Goal: Navigation & Orientation: Find specific page/section

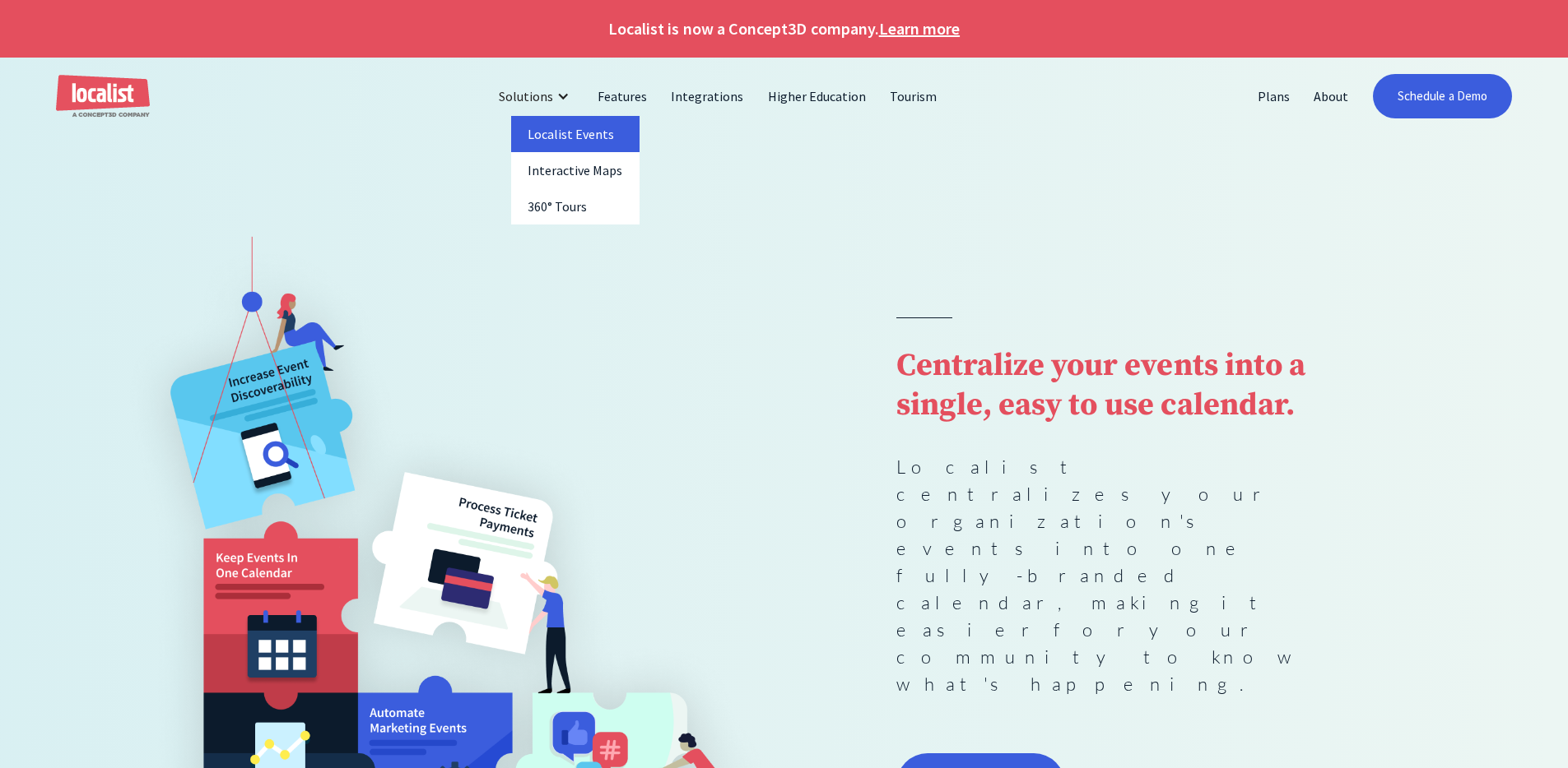
click at [579, 134] on link "Localist Events" at bounding box center [575, 134] width 129 height 36
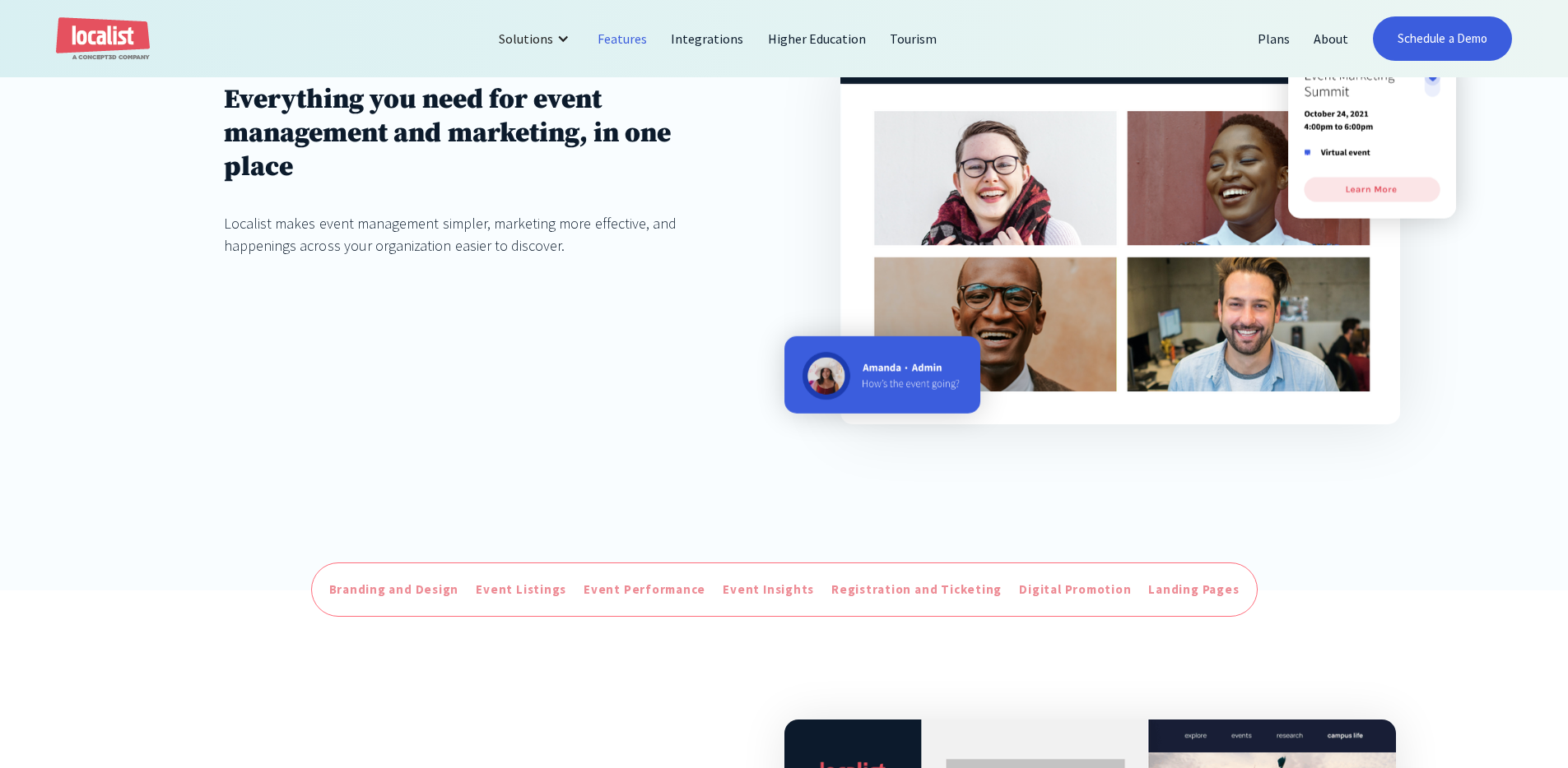
scroll to position [601, 0]
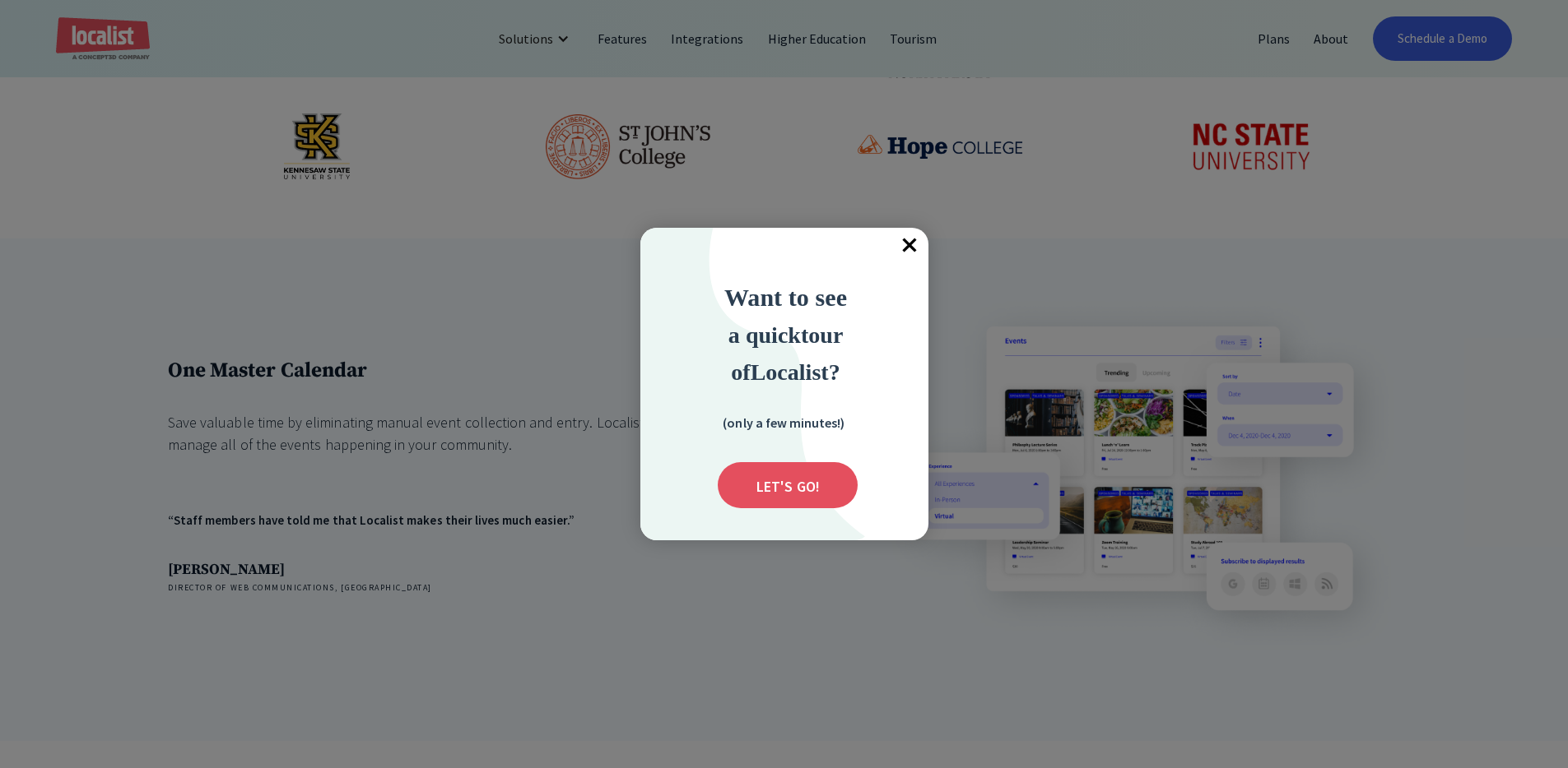
scroll to position [1063, 0]
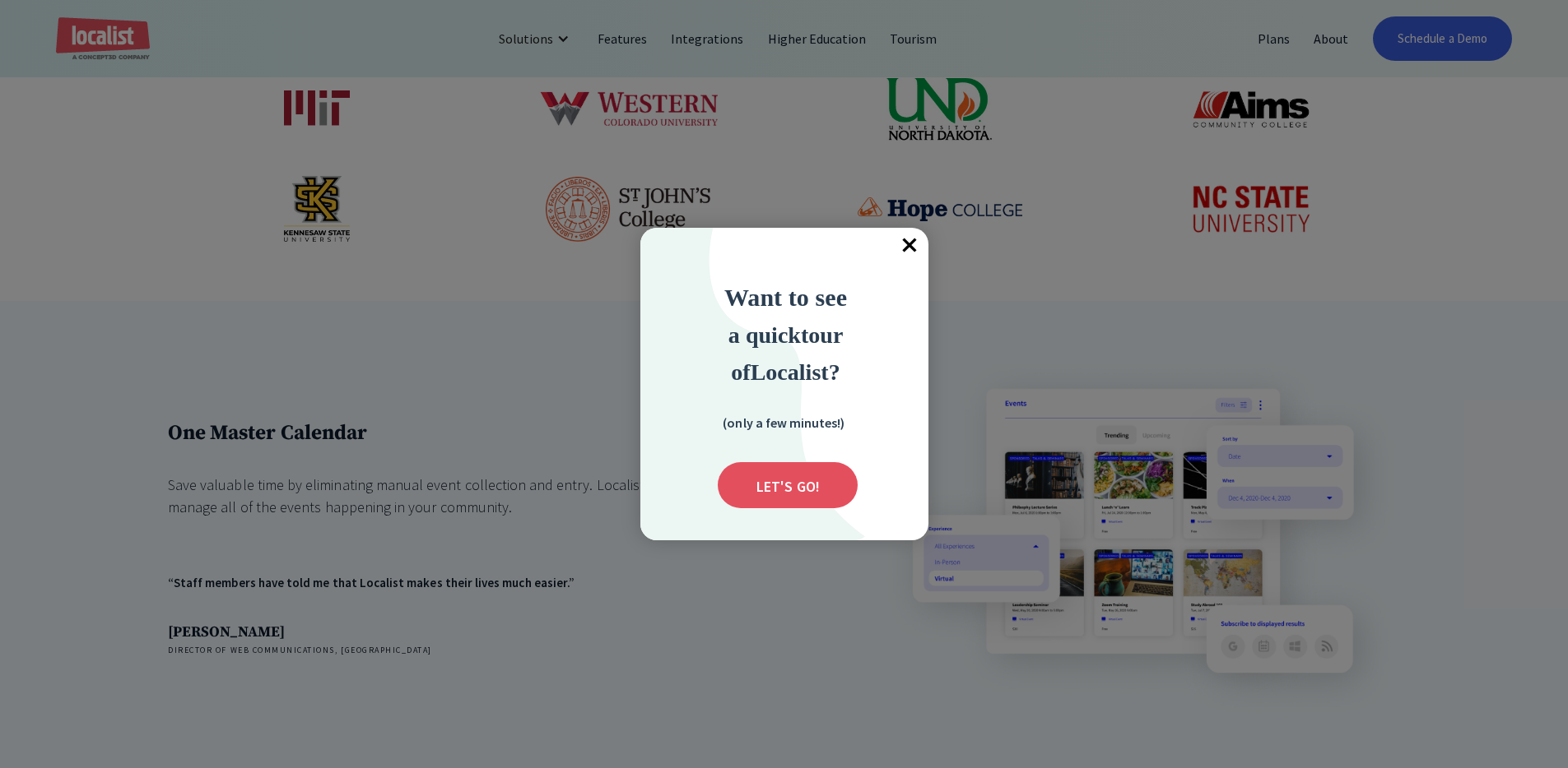
click at [918, 244] on span "×" at bounding box center [910, 246] width 36 height 36
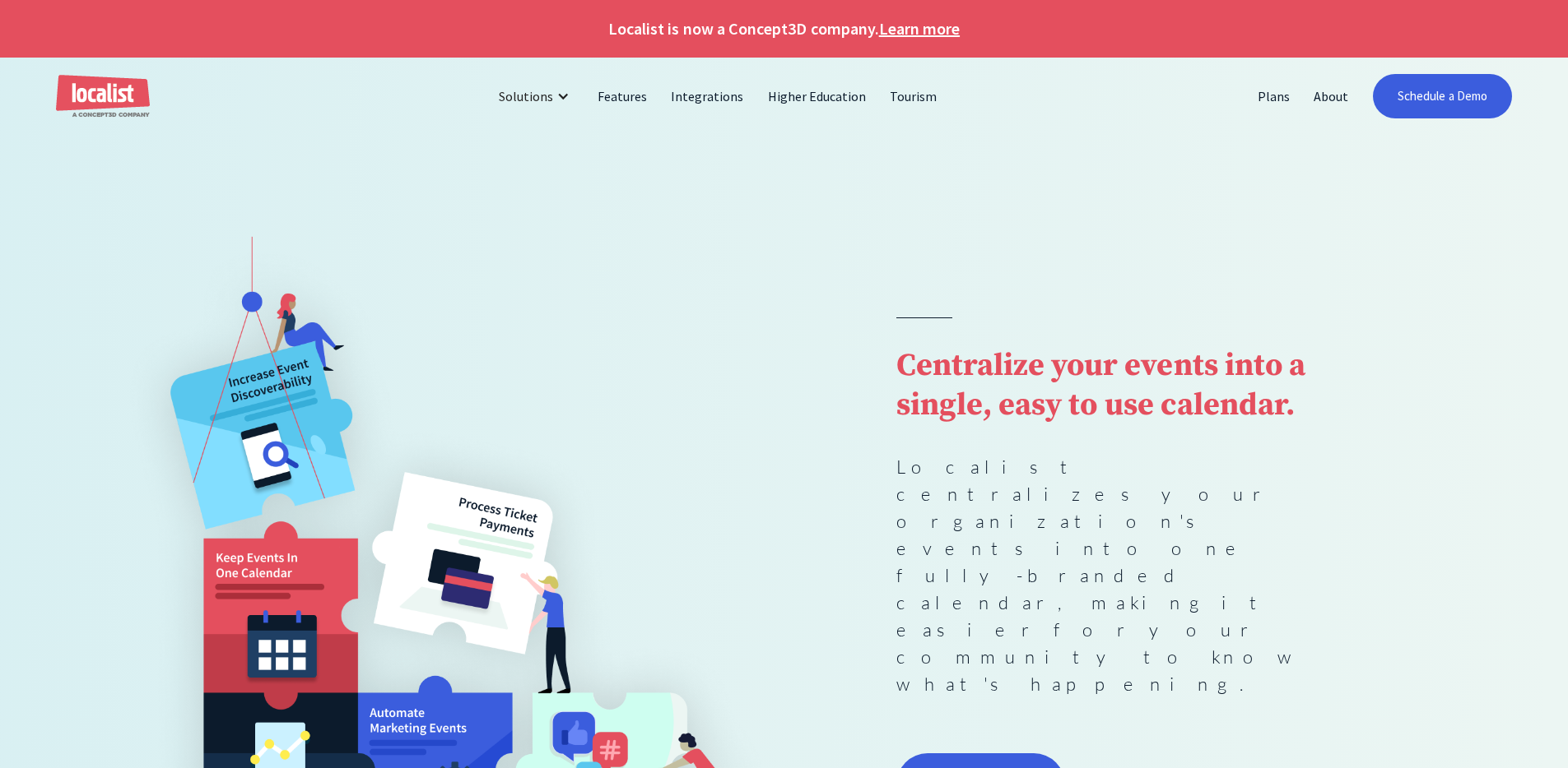
scroll to position [328, 0]
